Goal: Information Seeking & Learning: Learn about a topic

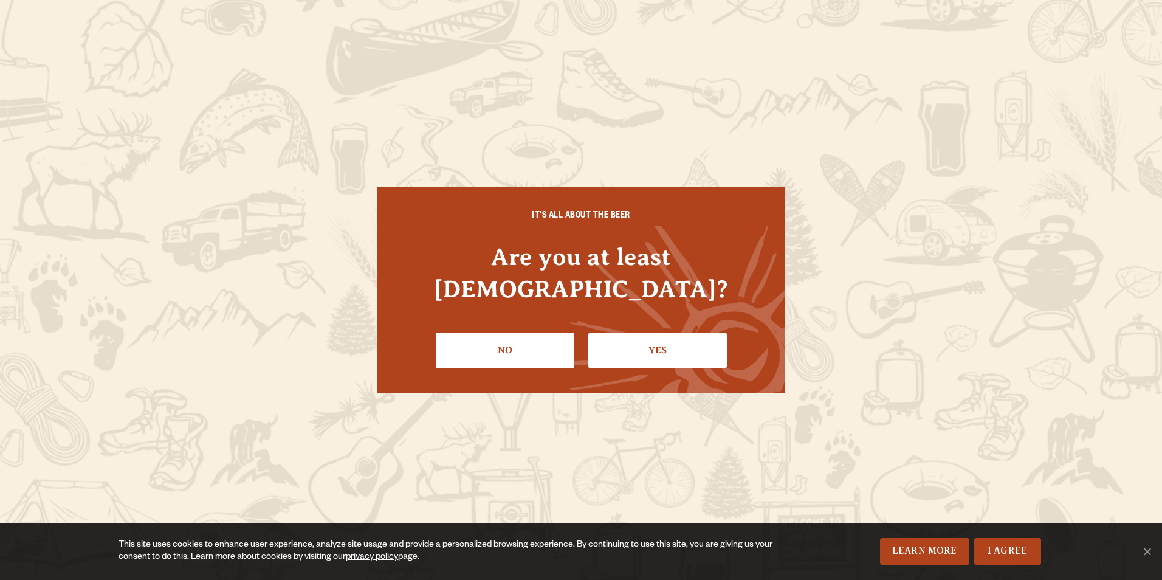
click at [609, 332] on link "Yes" at bounding box center [657, 349] width 139 height 35
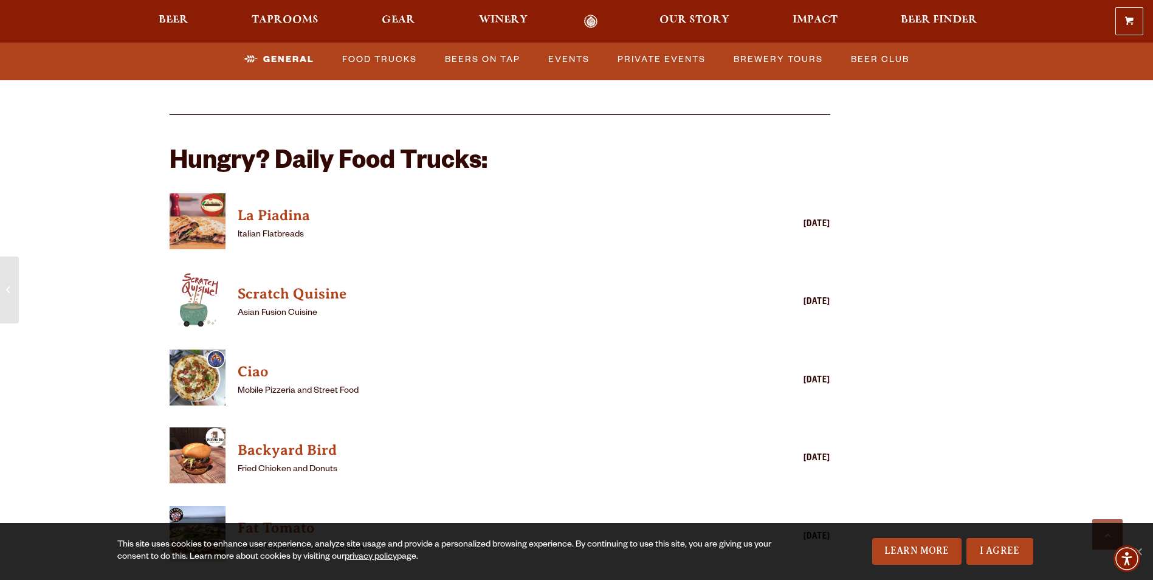
scroll to position [3038, 0]
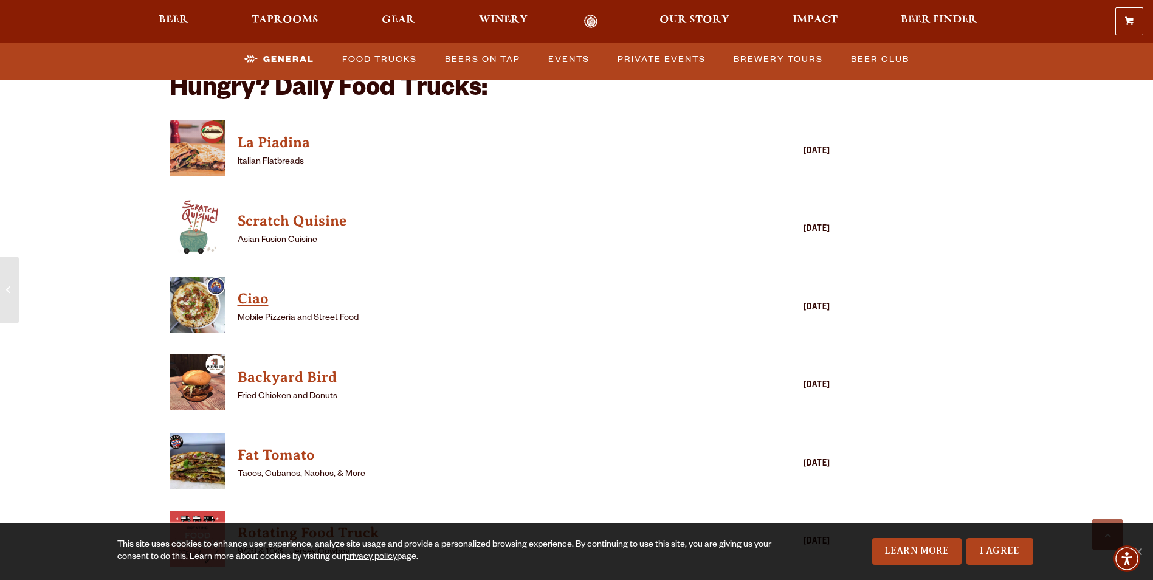
click at [259, 289] on h4 "Ciao" at bounding box center [483, 298] width 490 height 19
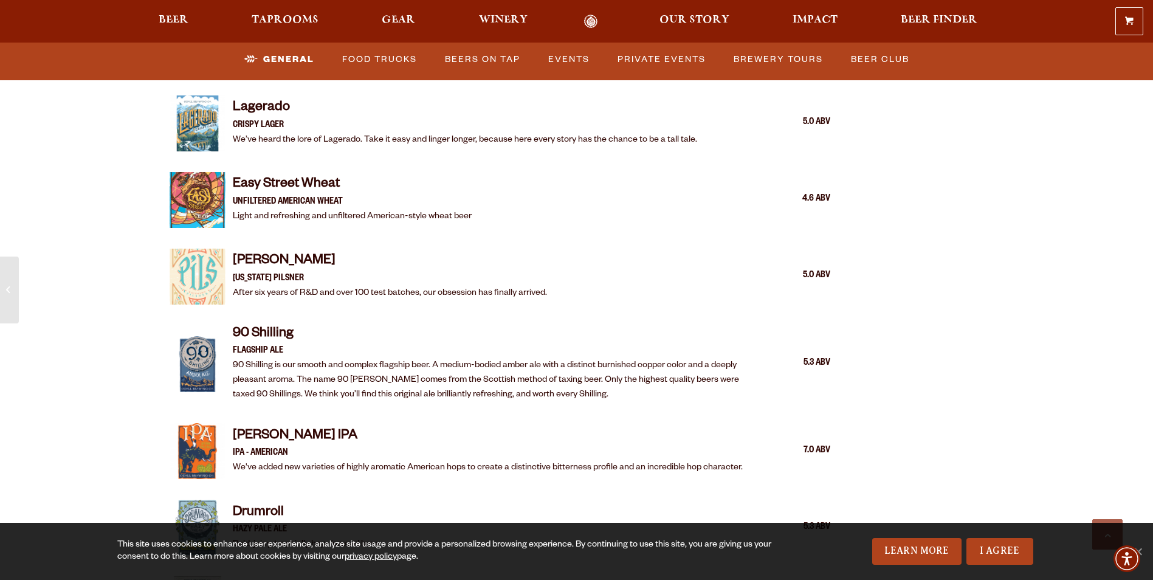
scroll to position [1398, 0]
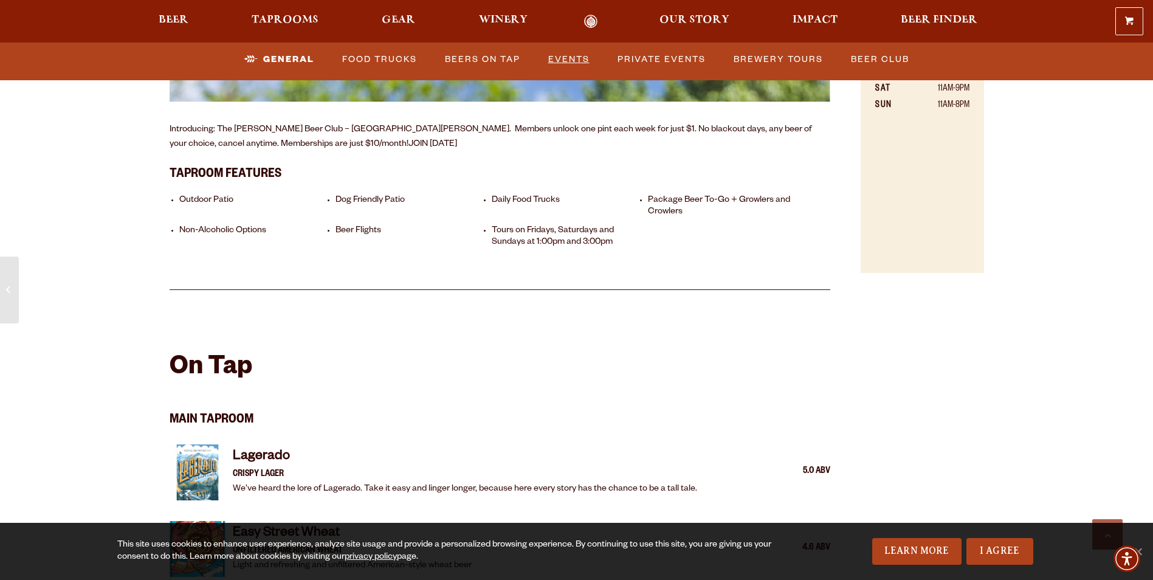
click at [580, 53] on link "Events" at bounding box center [568, 60] width 51 height 28
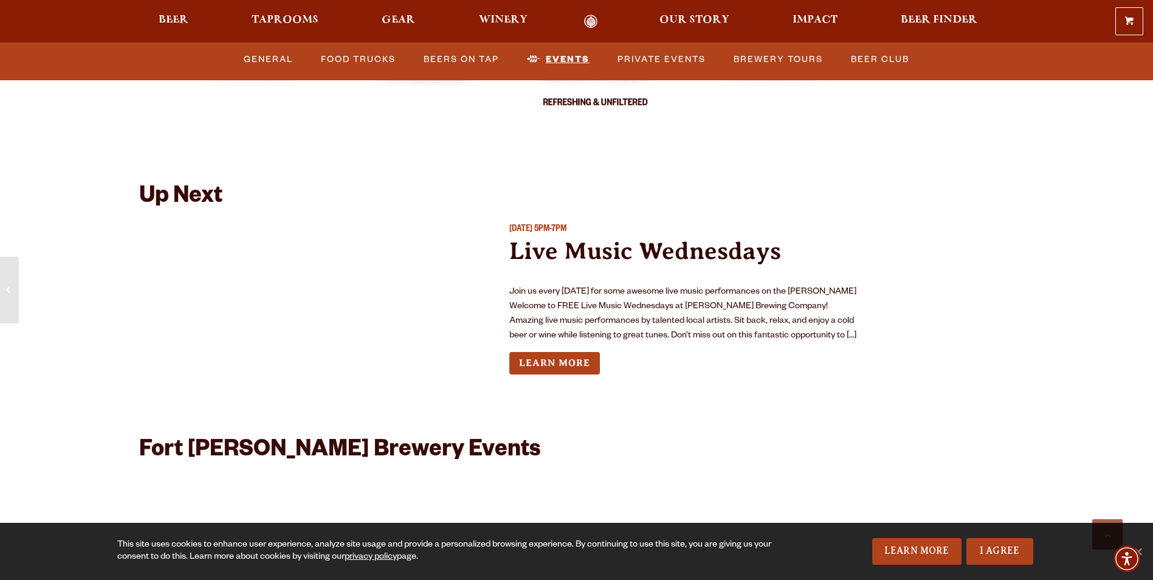
scroll to position [4534, 0]
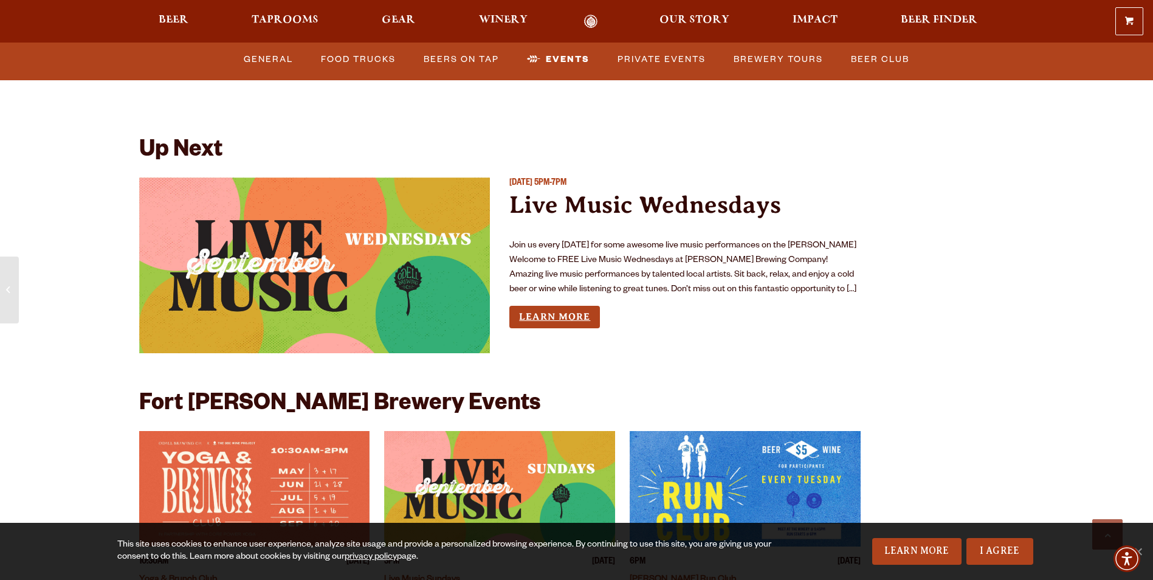
click at [554, 306] on link "Learn More" at bounding box center [554, 317] width 91 height 22
